Goal: Task Accomplishment & Management: Complete application form

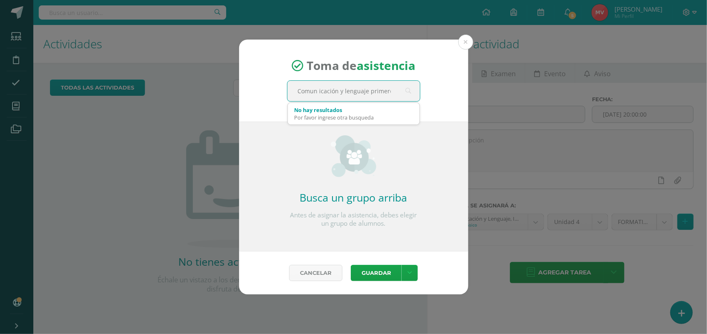
type input "Comun icación y lenguaje primero"
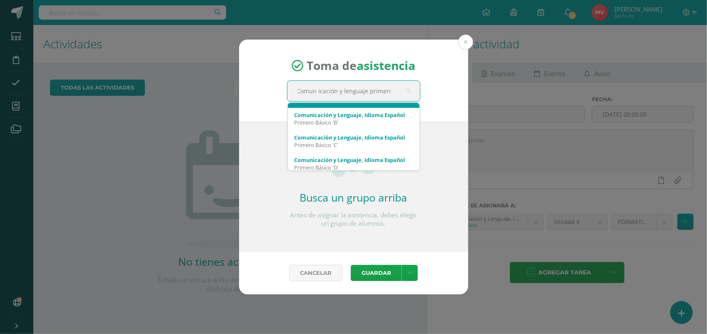
scroll to position [22, 0]
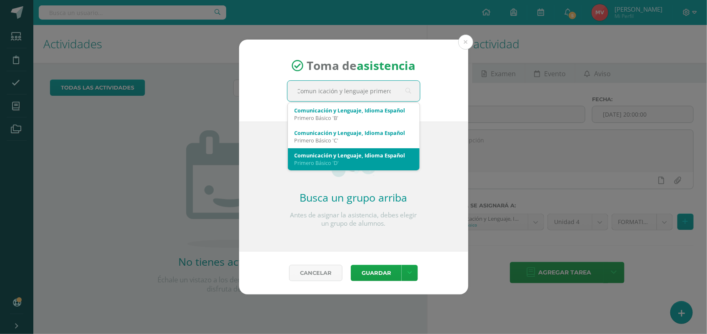
click at [330, 157] on div "Comunicación y Lenguaje, Idioma Español" at bounding box center [354, 156] width 118 height 8
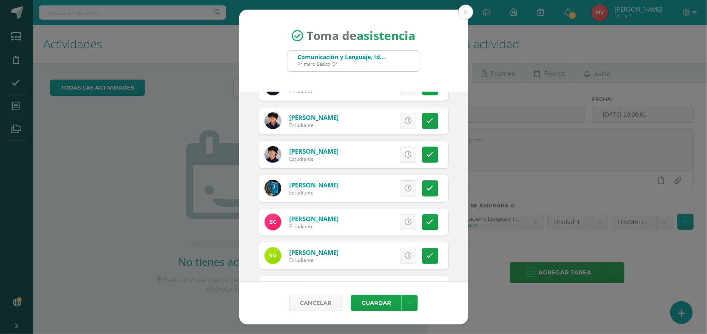
scroll to position [208, 0]
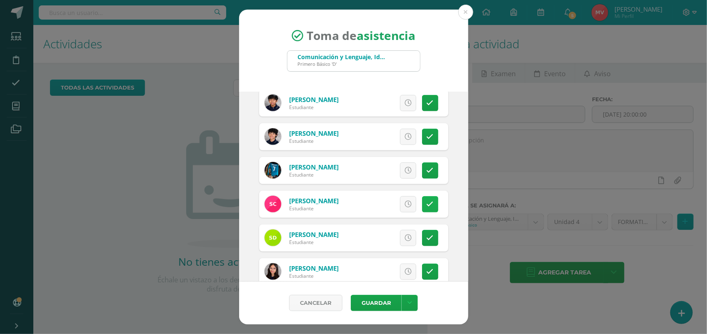
click at [427, 204] on icon at bounding box center [430, 204] width 7 height 7
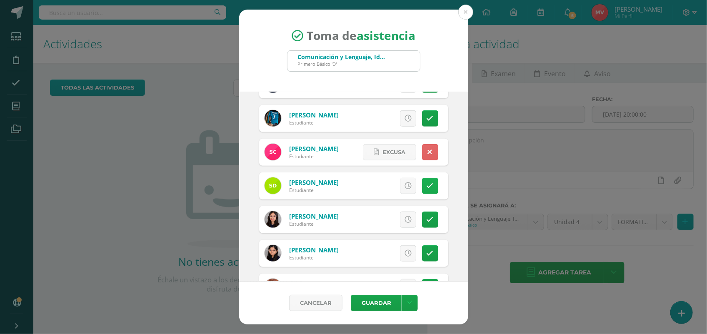
click at [427, 186] on icon at bounding box center [430, 186] width 7 height 7
click at [387, 186] on span "Excusa" at bounding box center [394, 185] width 23 height 15
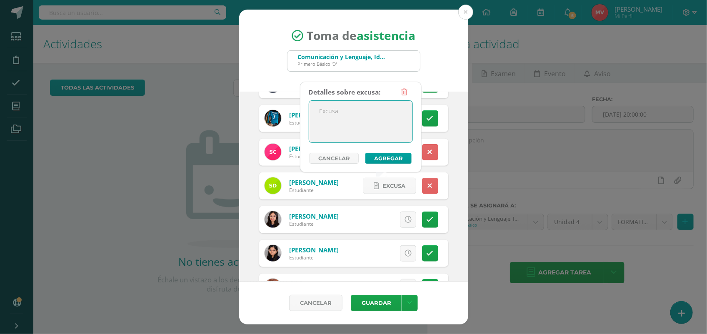
click at [342, 125] on textarea at bounding box center [360, 122] width 103 height 42
type textarea "De viaje"
click at [381, 154] on button "Agregar" at bounding box center [389, 158] width 46 height 11
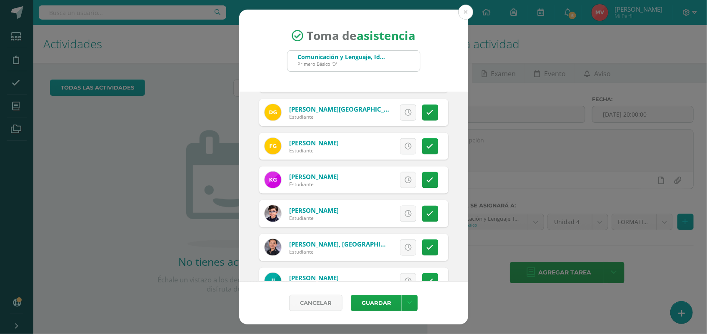
scroll to position [521, 0]
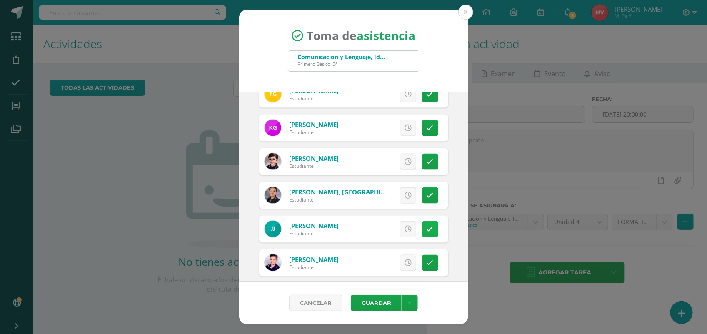
click at [422, 223] on link at bounding box center [430, 229] width 16 height 16
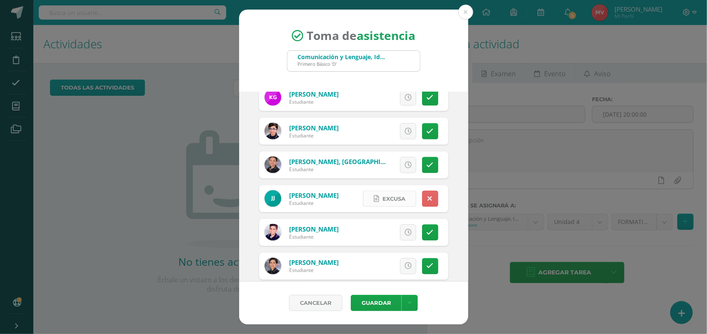
scroll to position [573, 0]
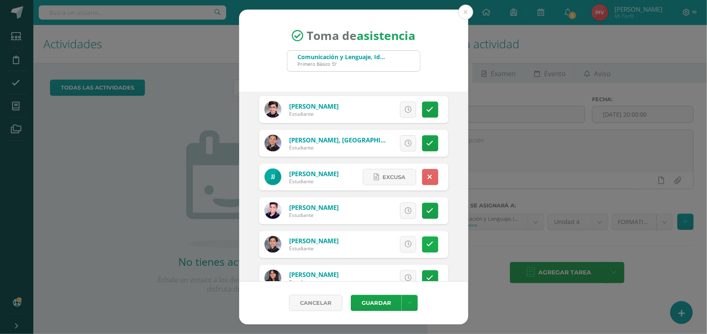
click at [427, 244] on icon at bounding box center [430, 244] width 7 height 7
click at [384, 244] on span "Excusa" at bounding box center [394, 244] width 23 height 15
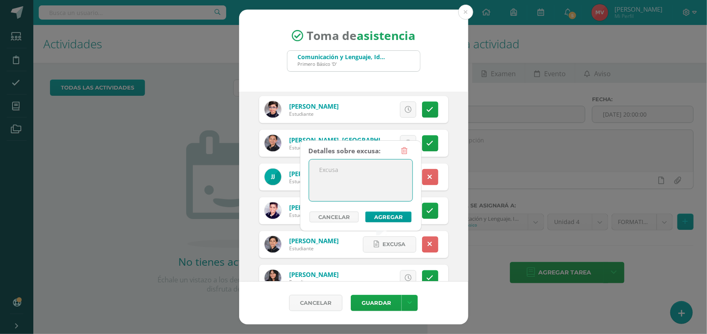
click at [338, 170] on textarea at bounding box center [360, 181] width 103 height 42
type textarea "De viaje"
click at [398, 218] on button "Agregar" at bounding box center [389, 217] width 46 height 11
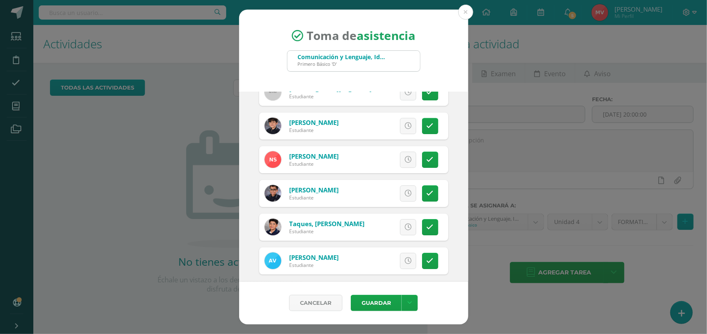
scroll to position [1205, 0]
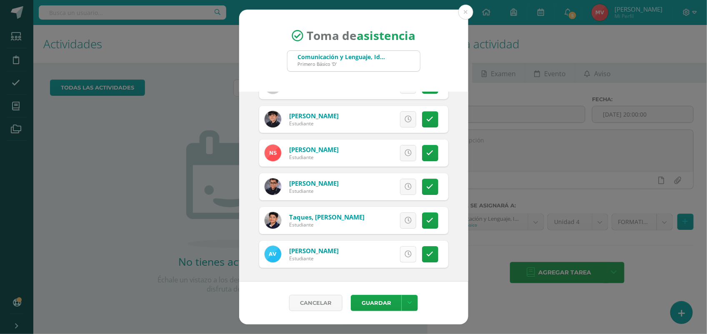
click at [405, 254] on icon at bounding box center [408, 254] width 7 height 7
click at [392, 254] on span "Excusa" at bounding box center [394, 254] width 23 height 15
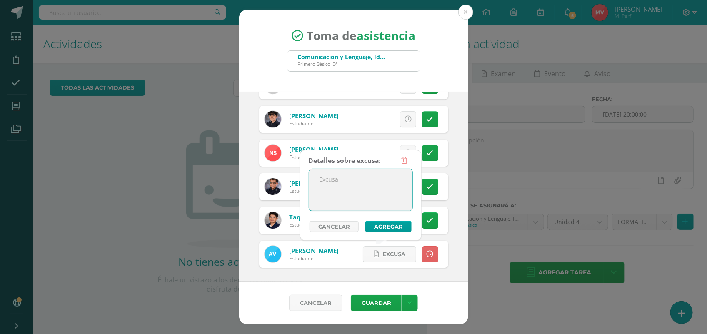
click at [334, 182] on textarea at bounding box center [360, 190] width 103 height 42
type textarea "Ingresa tarde"
click at [376, 225] on button "Agregar" at bounding box center [389, 226] width 46 height 11
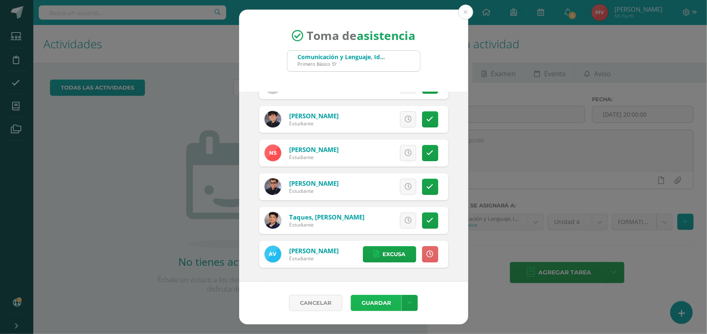
click at [382, 303] on button "Guardar" at bounding box center [376, 303] width 51 height 16
